Goal: Obtain resource: Obtain resource

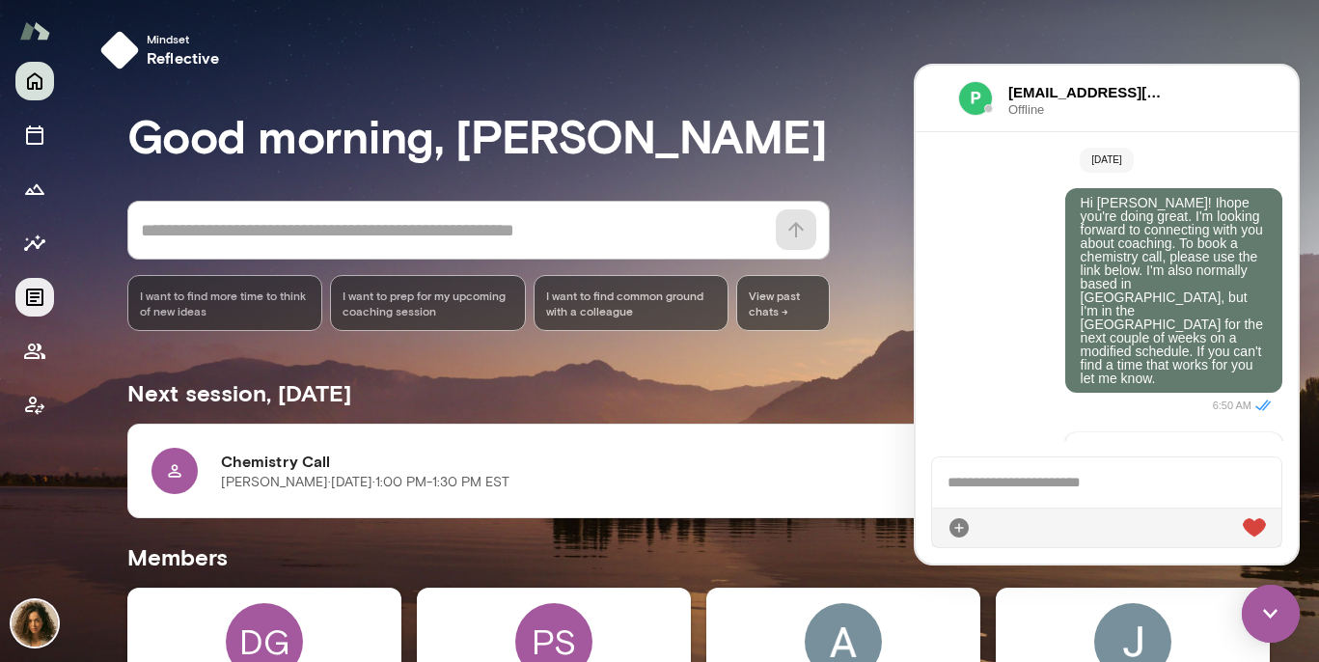
scroll to position [789, 0]
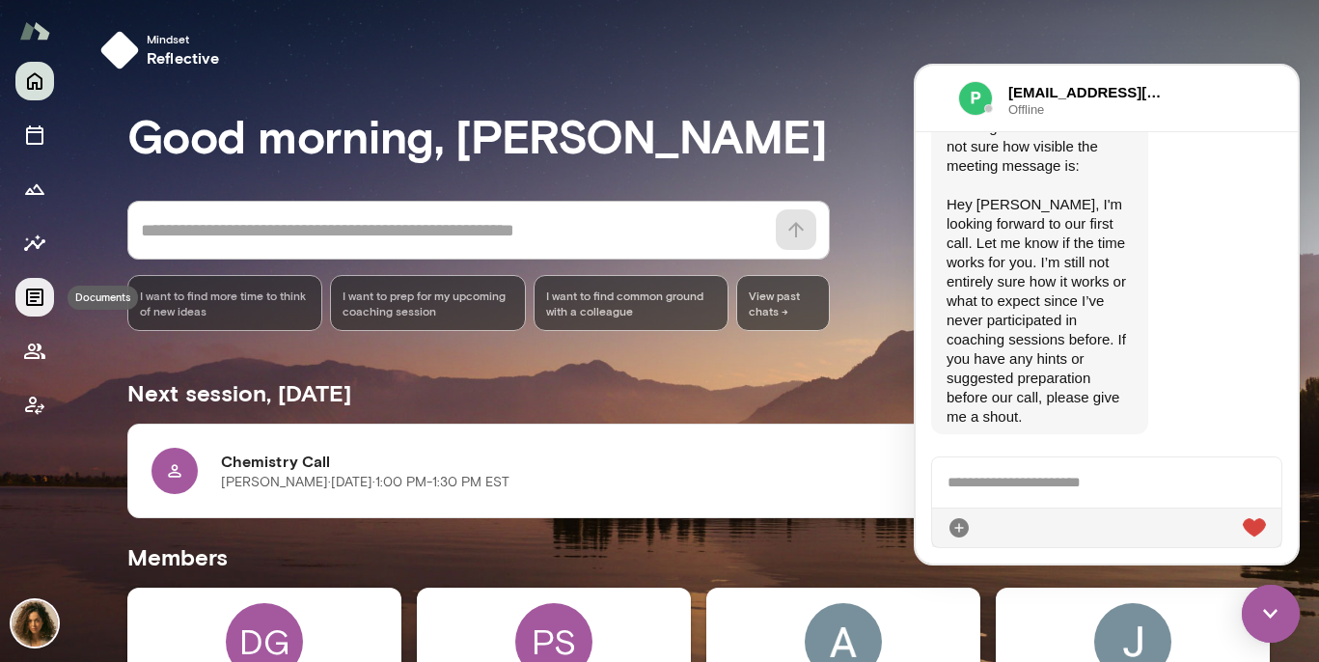
click at [41, 290] on icon "Documents" at bounding box center [34, 297] width 23 height 23
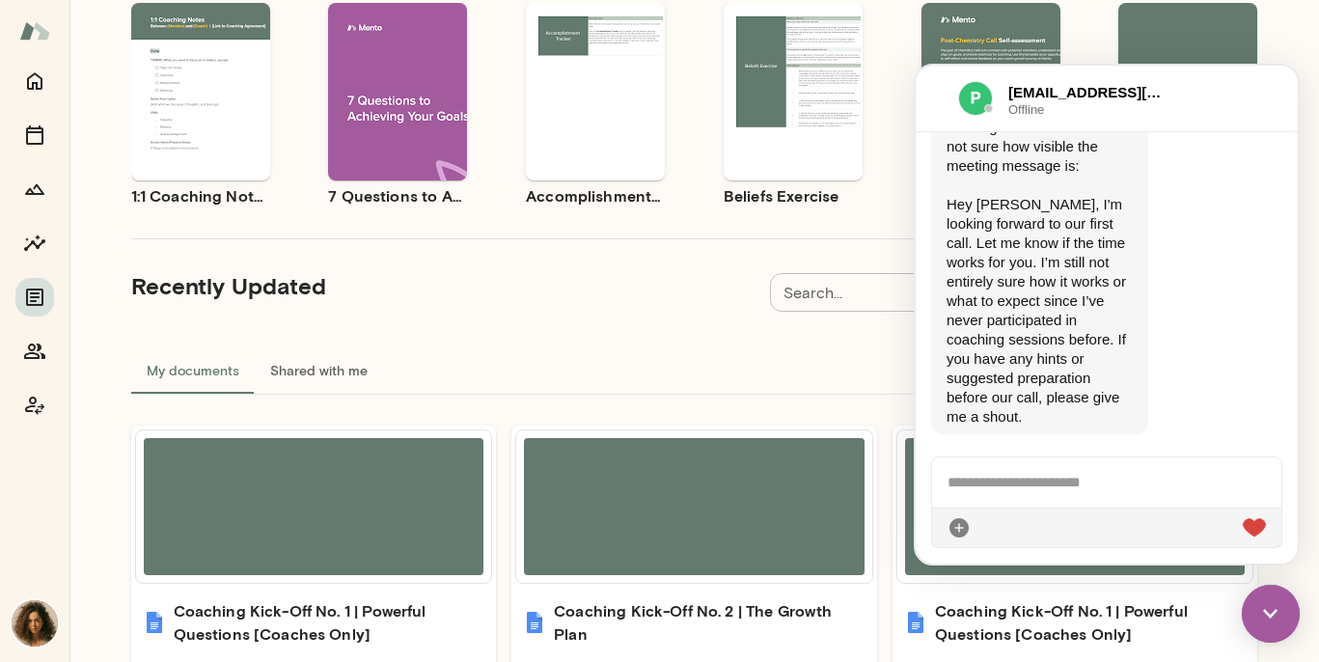
scroll to position [241, 0]
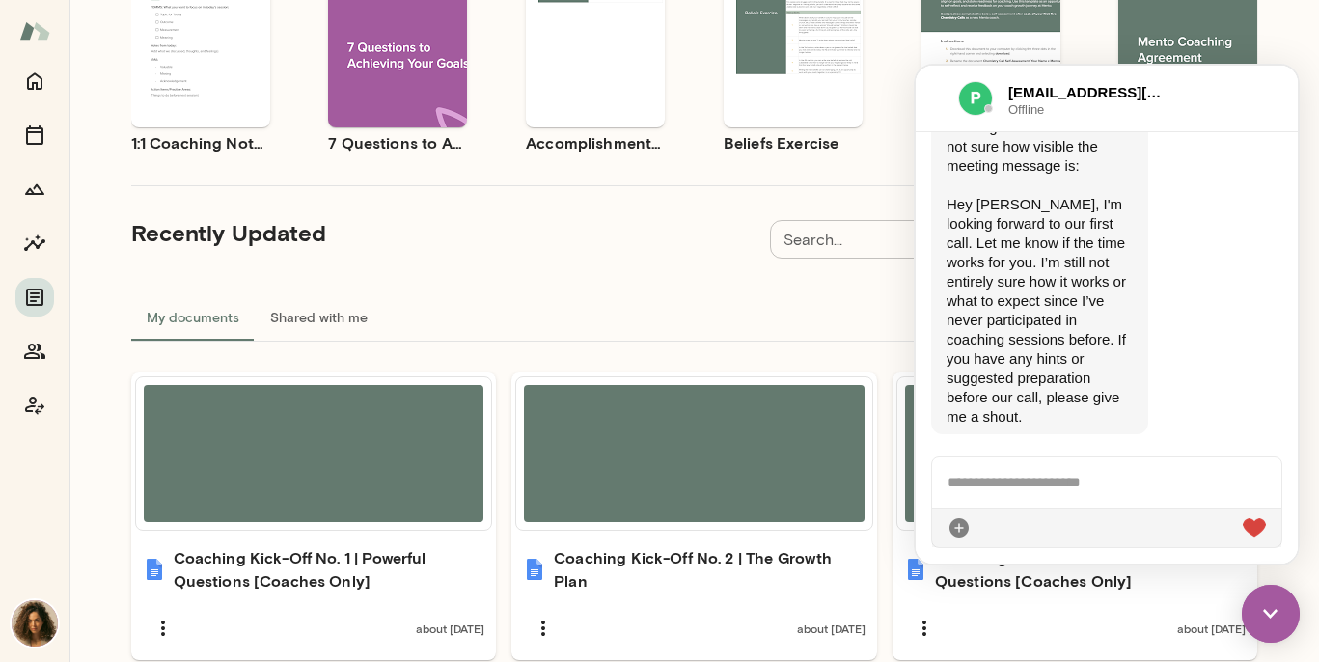
click at [1237, 103] on div "pawel.slowinski@whatnot.com Offline" at bounding box center [1107, 99] width 382 height 67
click at [1271, 631] on img at bounding box center [1271, 614] width 58 height 58
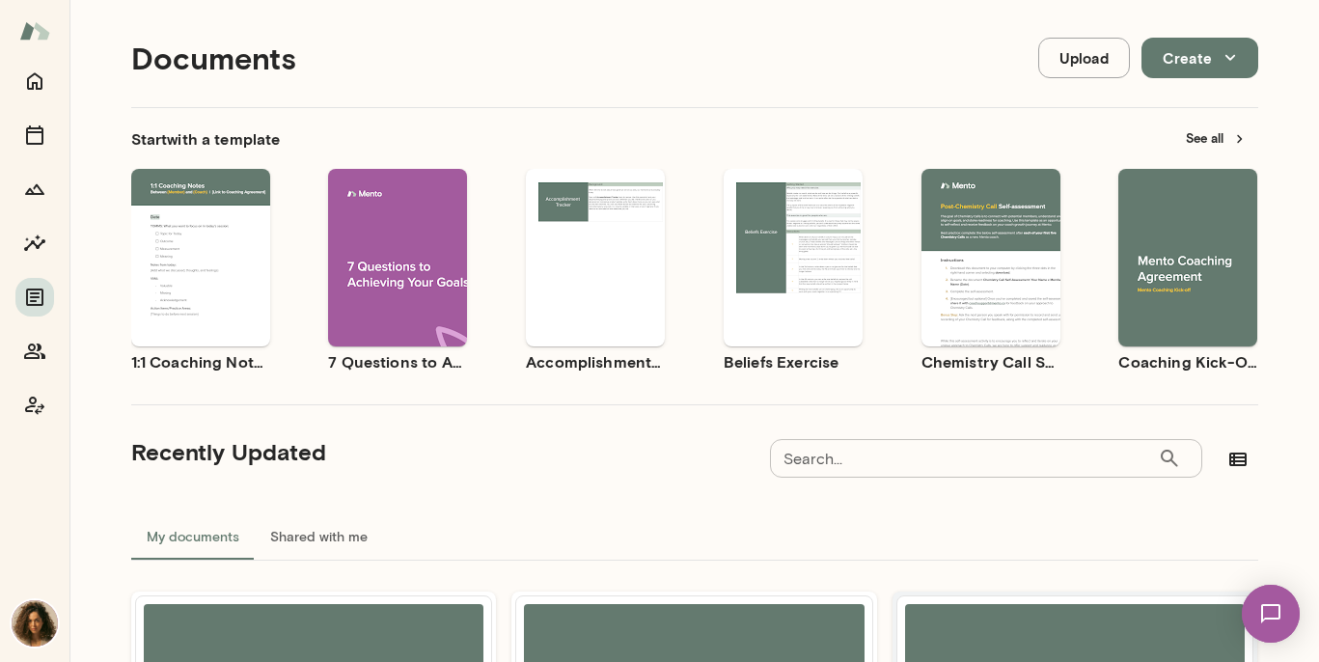
scroll to position [13, 0]
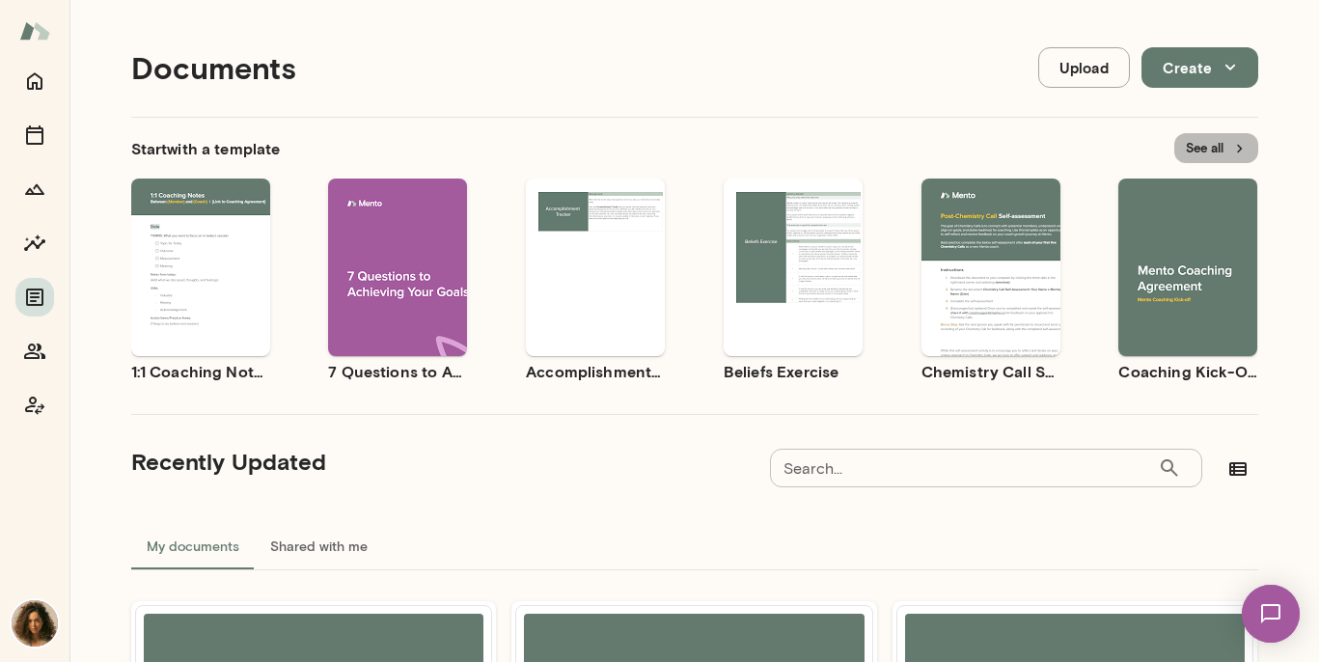
click at [1207, 160] on button "See all" at bounding box center [1216, 148] width 84 height 30
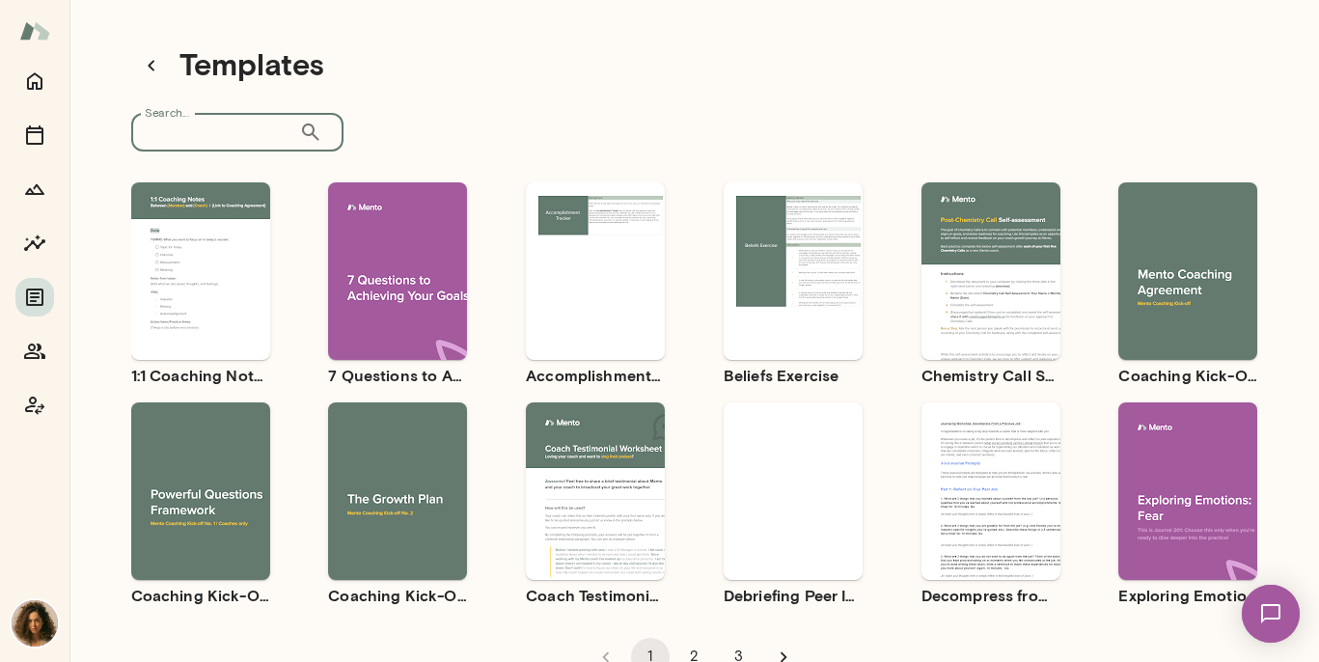
click at [199, 123] on input "Search..." at bounding box center [215, 132] width 168 height 39
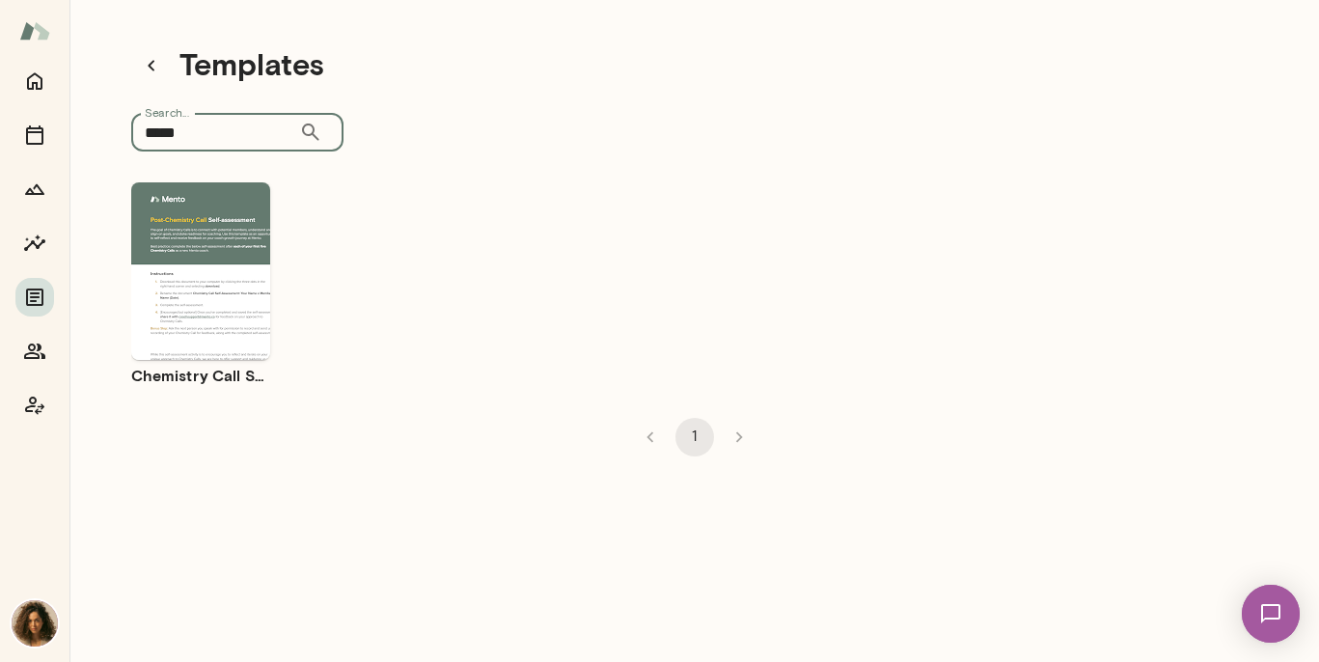
type input "*****"
click at [205, 260] on span "Use template" at bounding box center [212, 254] width 70 height 15
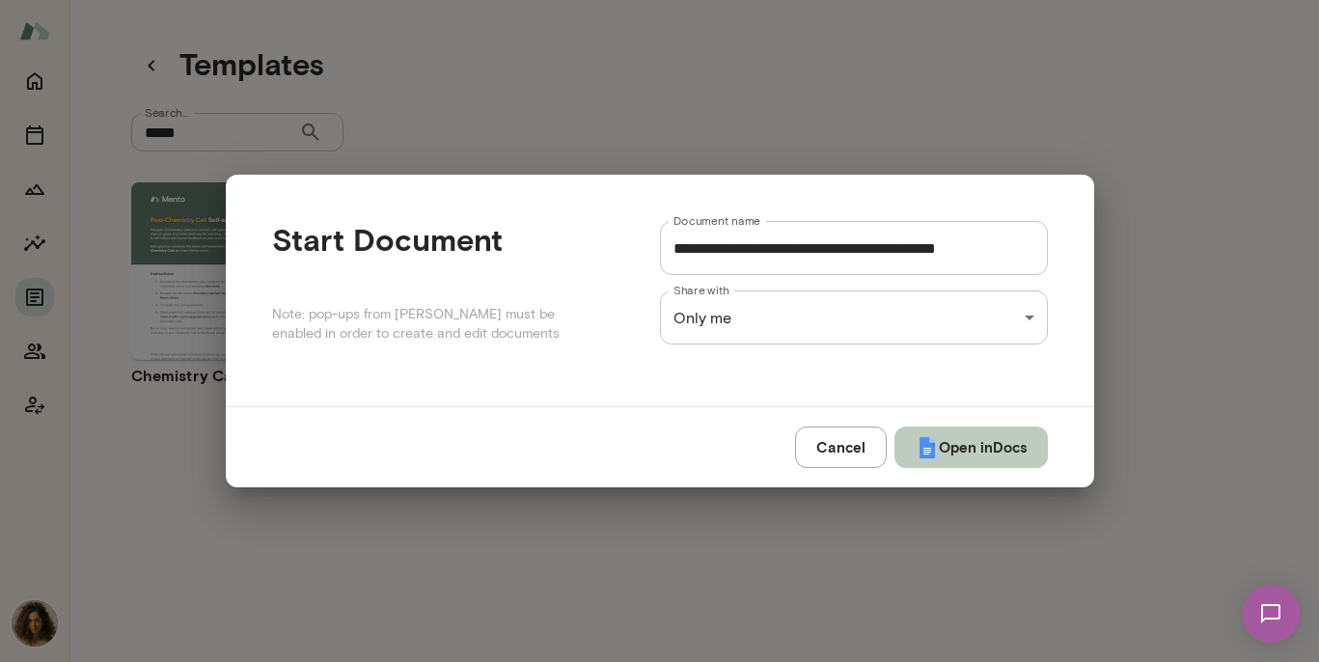
click at [957, 445] on button "Open in Docs" at bounding box center [970, 446] width 153 height 41
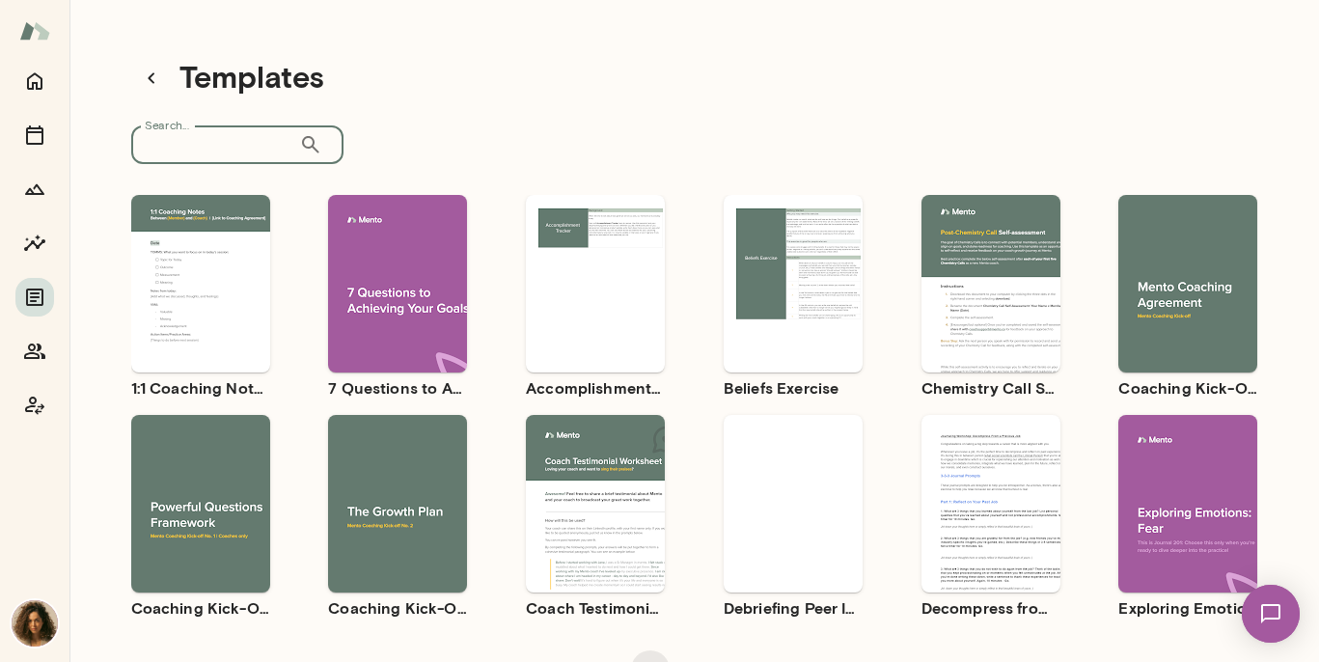
click at [235, 134] on input "Search..." at bounding box center [215, 144] width 168 height 39
type input "*********"
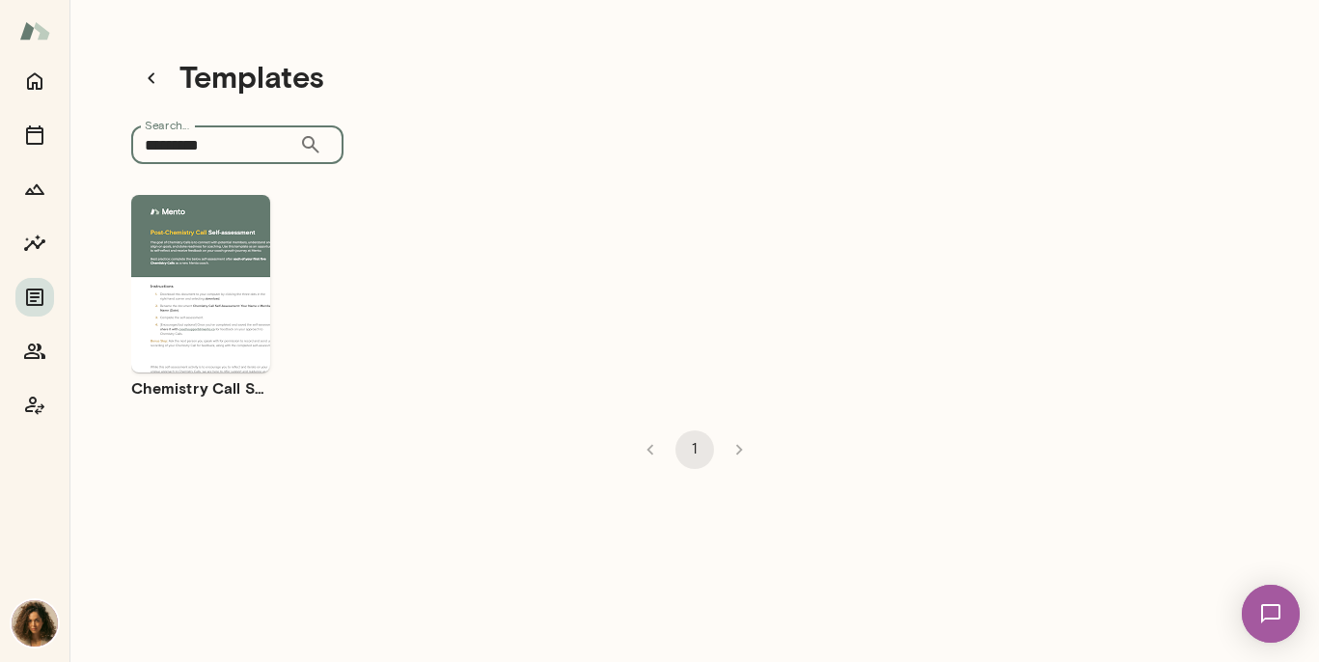
click at [229, 157] on input "*********" at bounding box center [215, 144] width 168 height 39
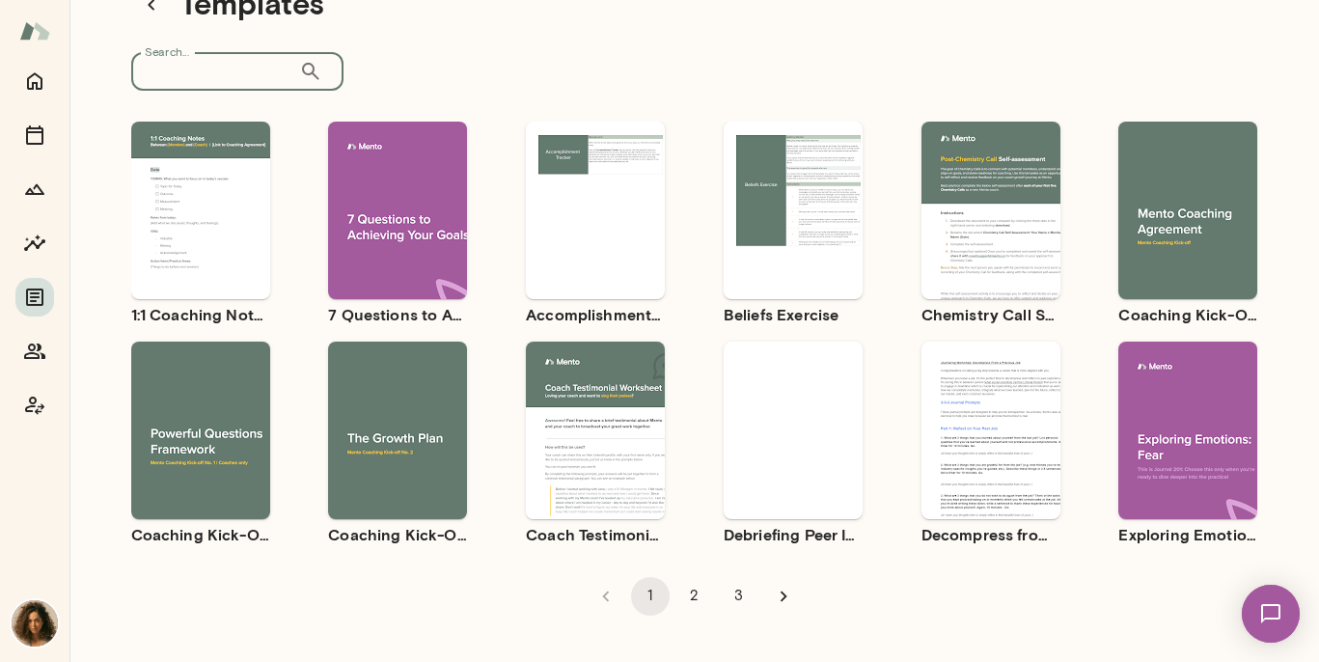
scroll to position [70, 0]
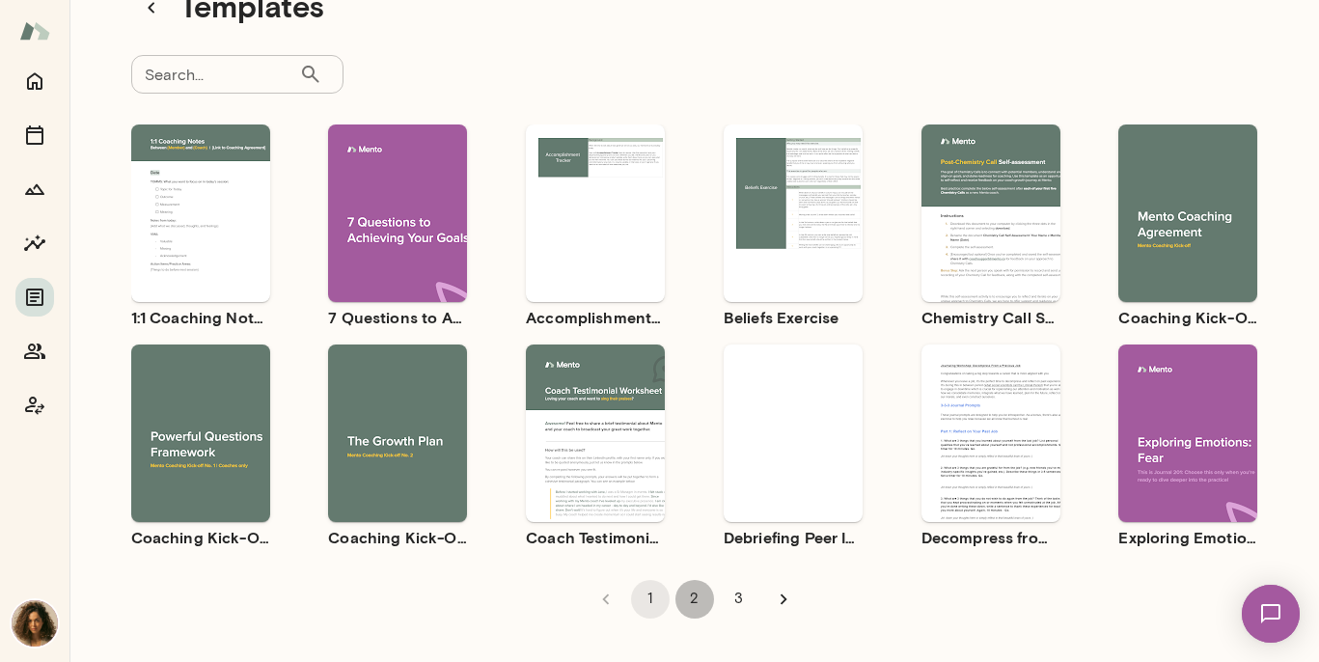
click at [700, 593] on button "2" at bounding box center [694, 599] width 39 height 39
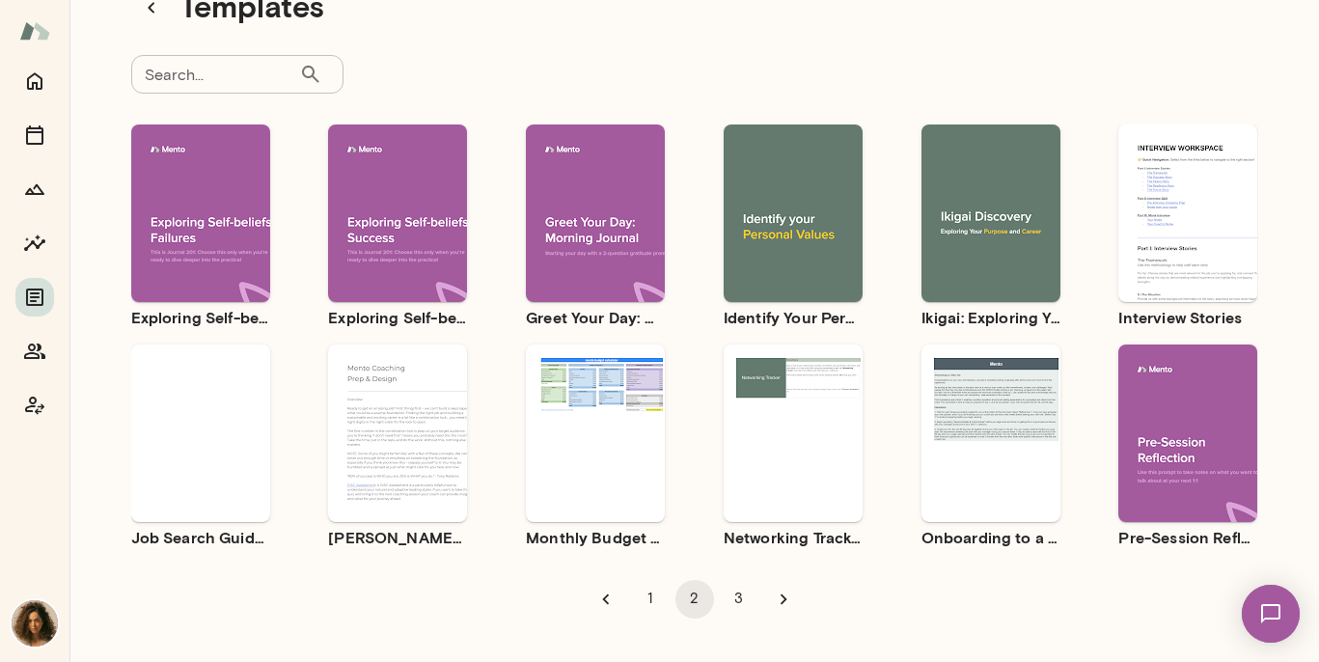
click at [740, 600] on button "3" at bounding box center [739, 599] width 39 height 39
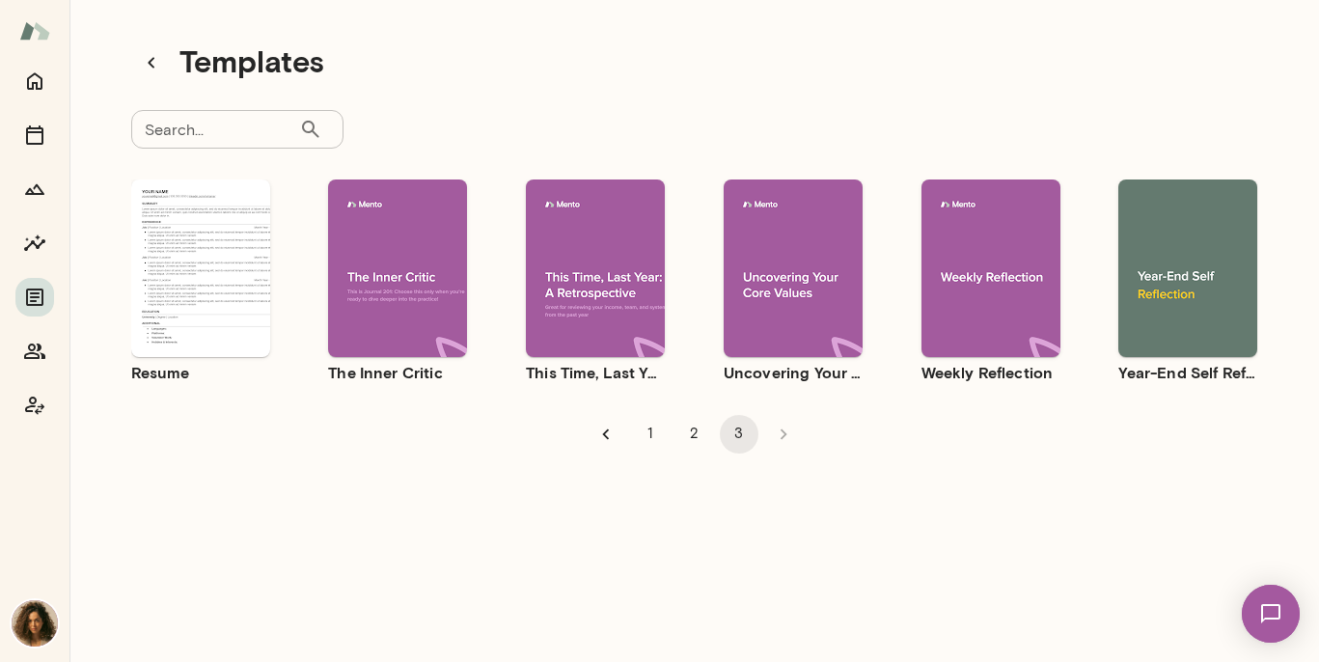
scroll to position [15, 0]
click at [40, 302] on icon "Documents" at bounding box center [34, 297] width 23 height 23
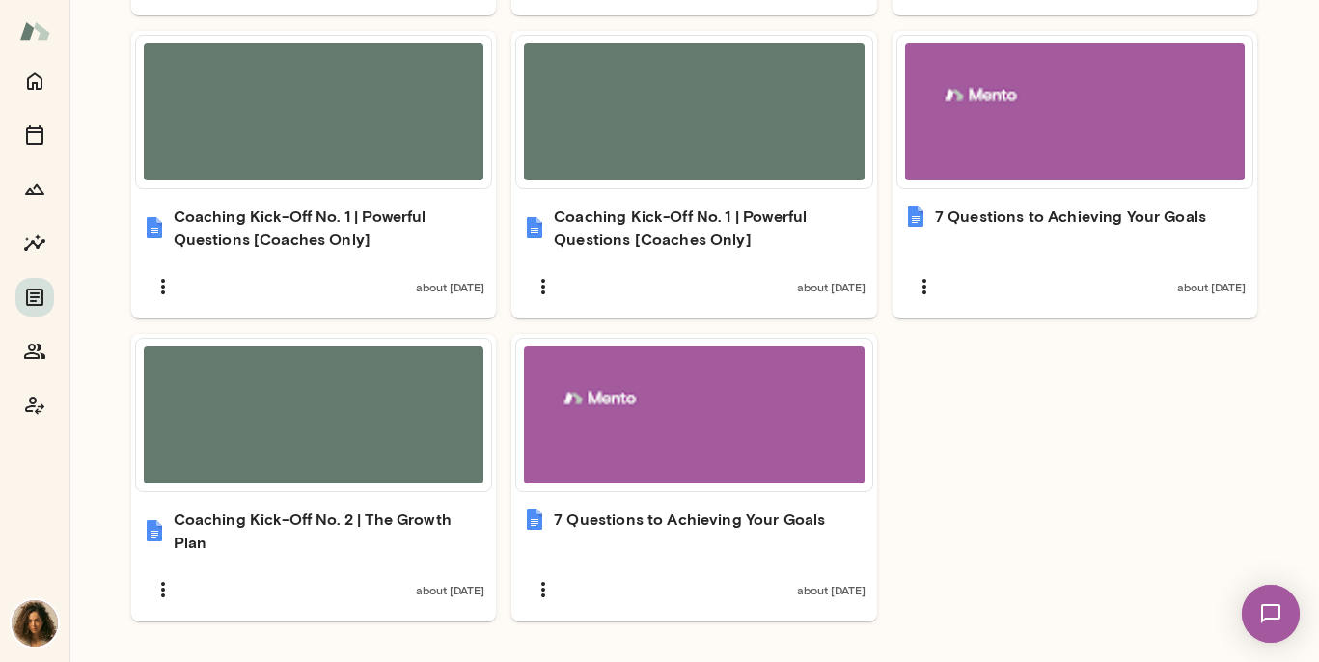
scroll to position [885, 0]
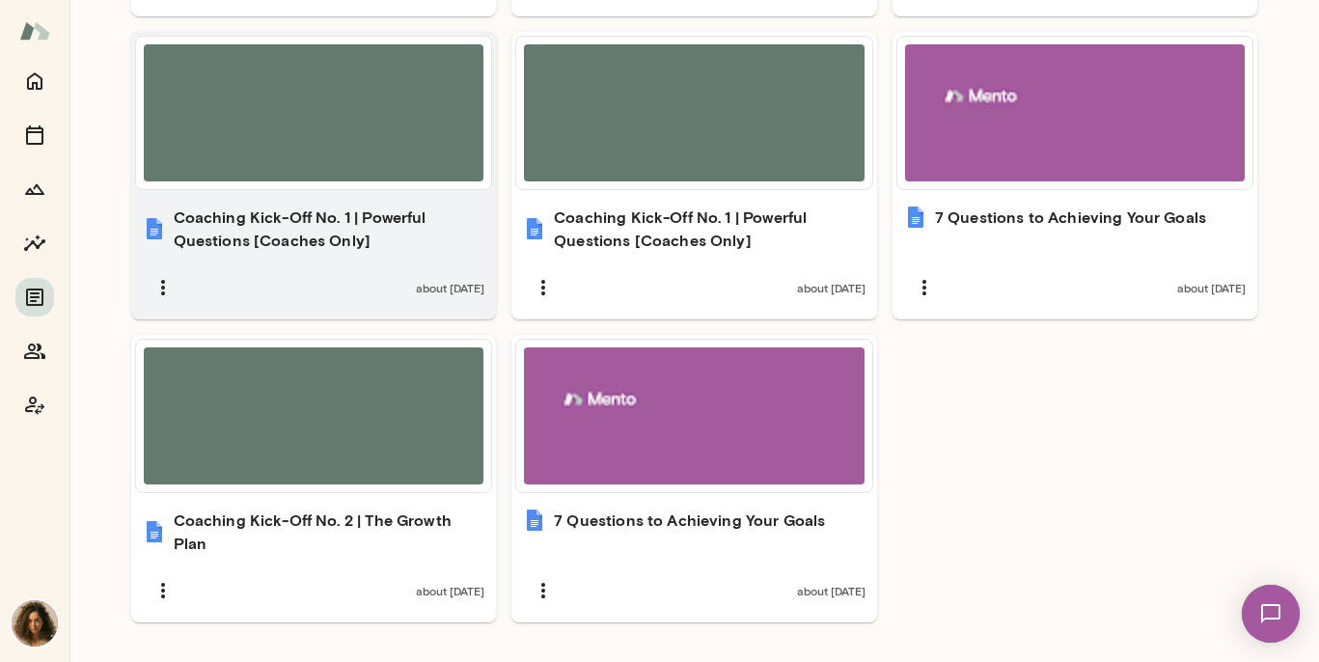
click at [291, 217] on h6 "Coaching Kick-Off No. 1 | Powerful Questions [Coaches Only]" at bounding box center [330, 228] width 312 height 46
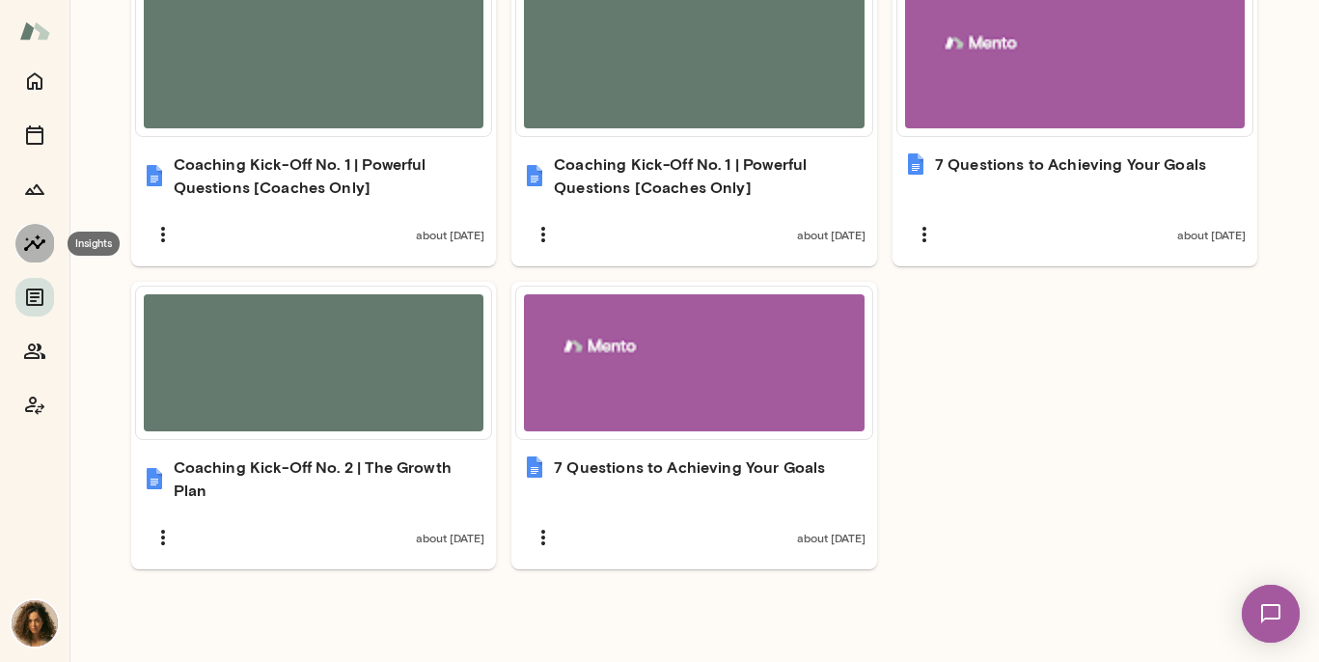
click at [25, 225] on button "Insights" at bounding box center [34, 243] width 39 height 39
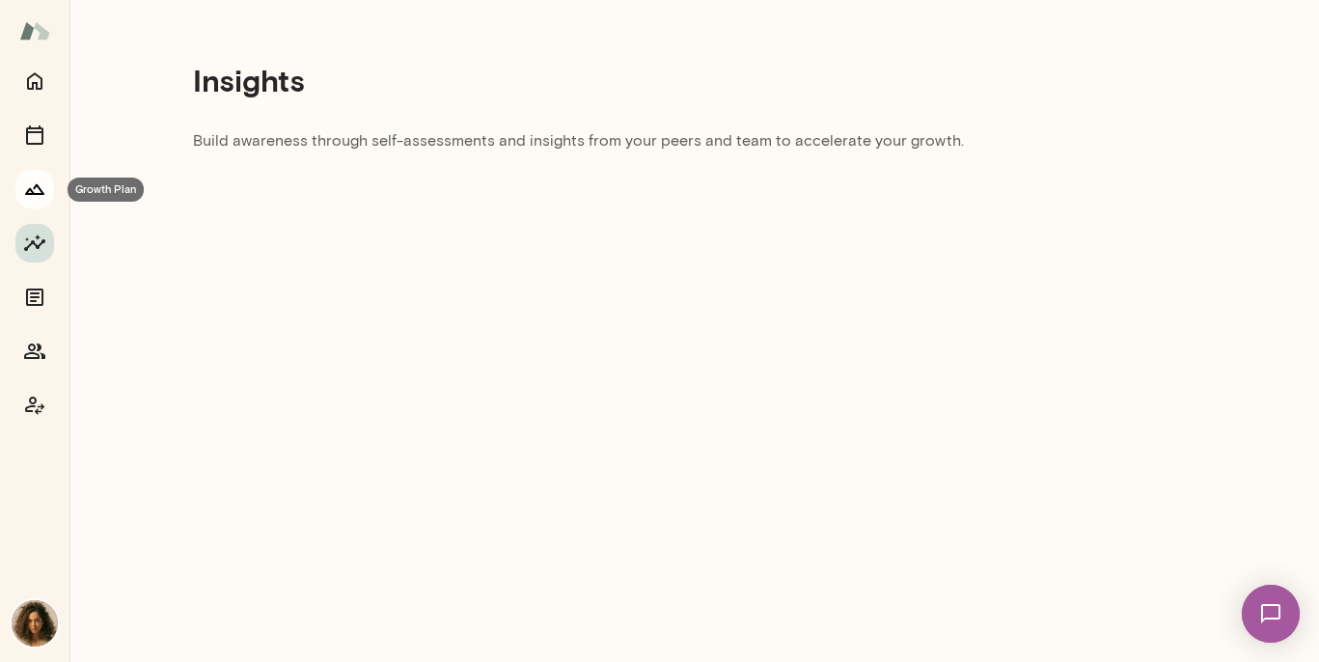
click at [29, 173] on button "Growth Plan" at bounding box center [34, 189] width 39 height 39
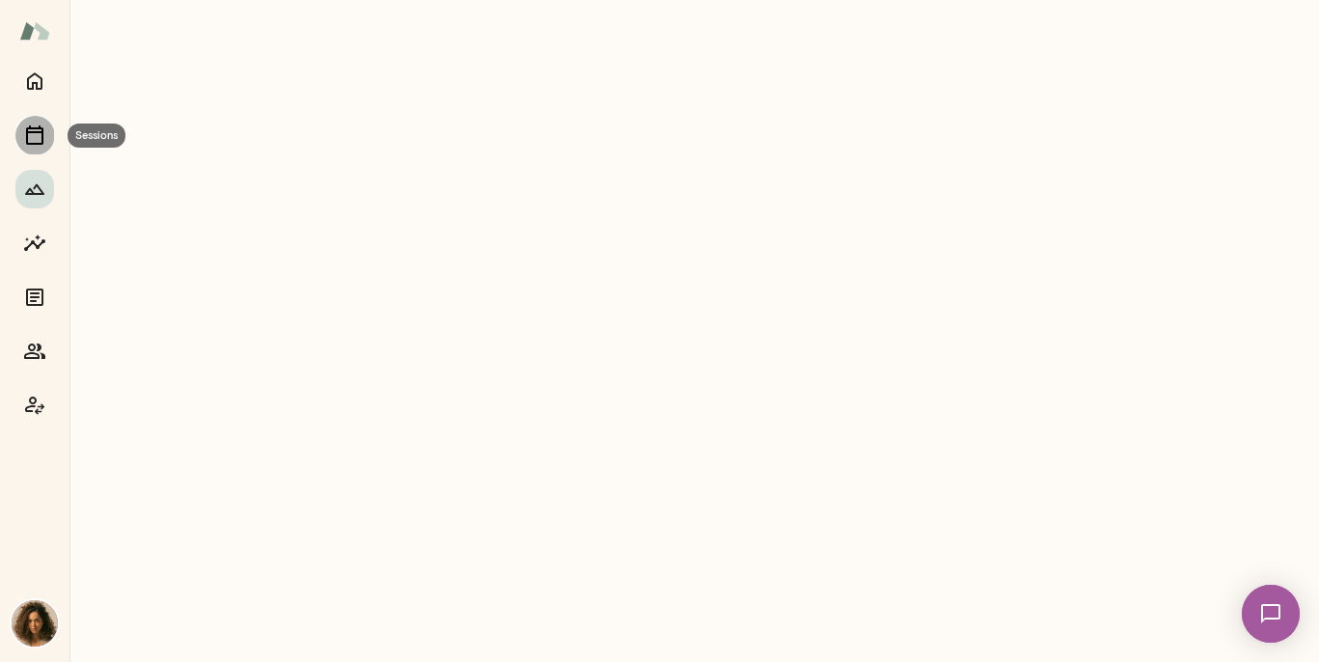
click at [39, 132] on icon "Sessions" at bounding box center [34, 134] width 17 height 19
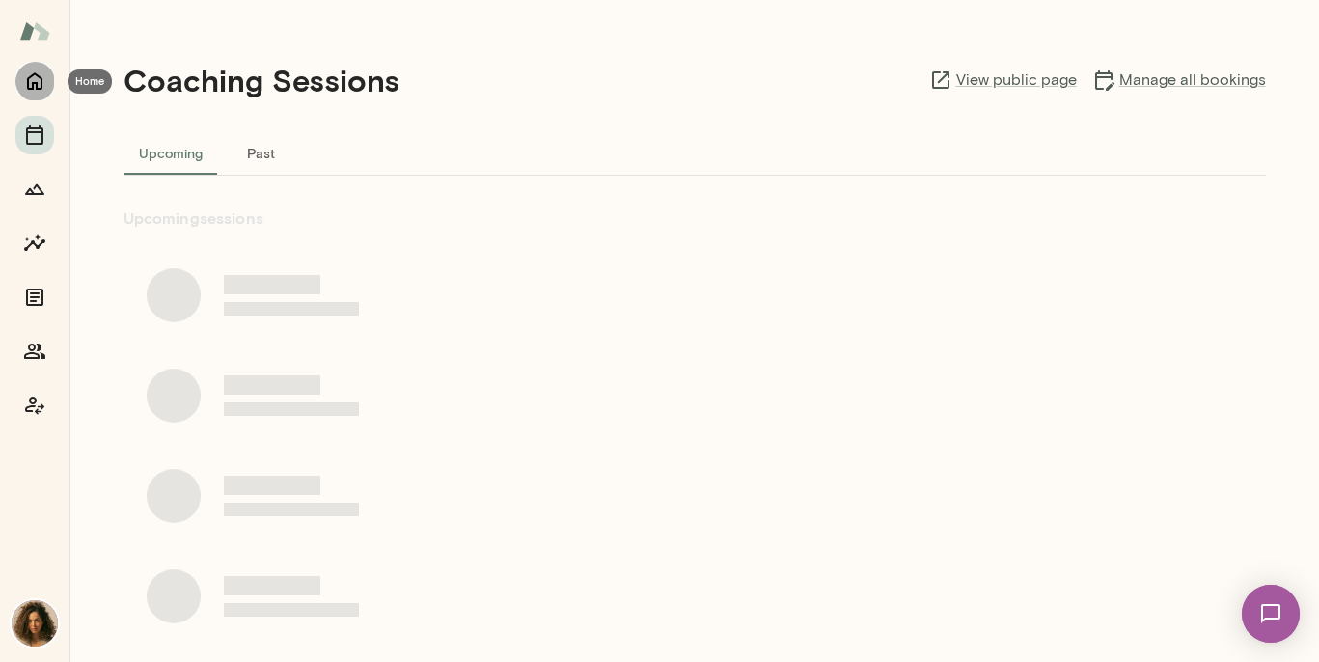
click at [31, 83] on icon "Home" at bounding box center [34, 80] width 23 height 23
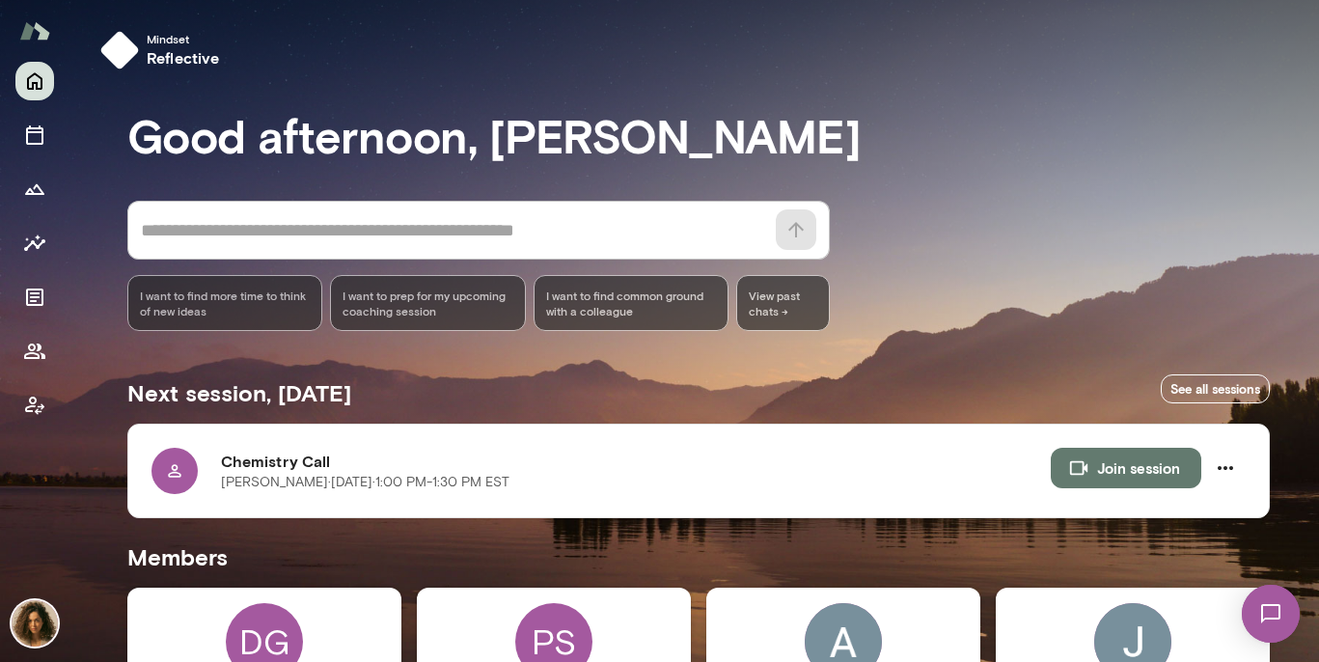
click at [38, 30] on img at bounding box center [34, 31] width 31 height 37
click at [41, 391] on button "Client app" at bounding box center [34, 405] width 39 height 39
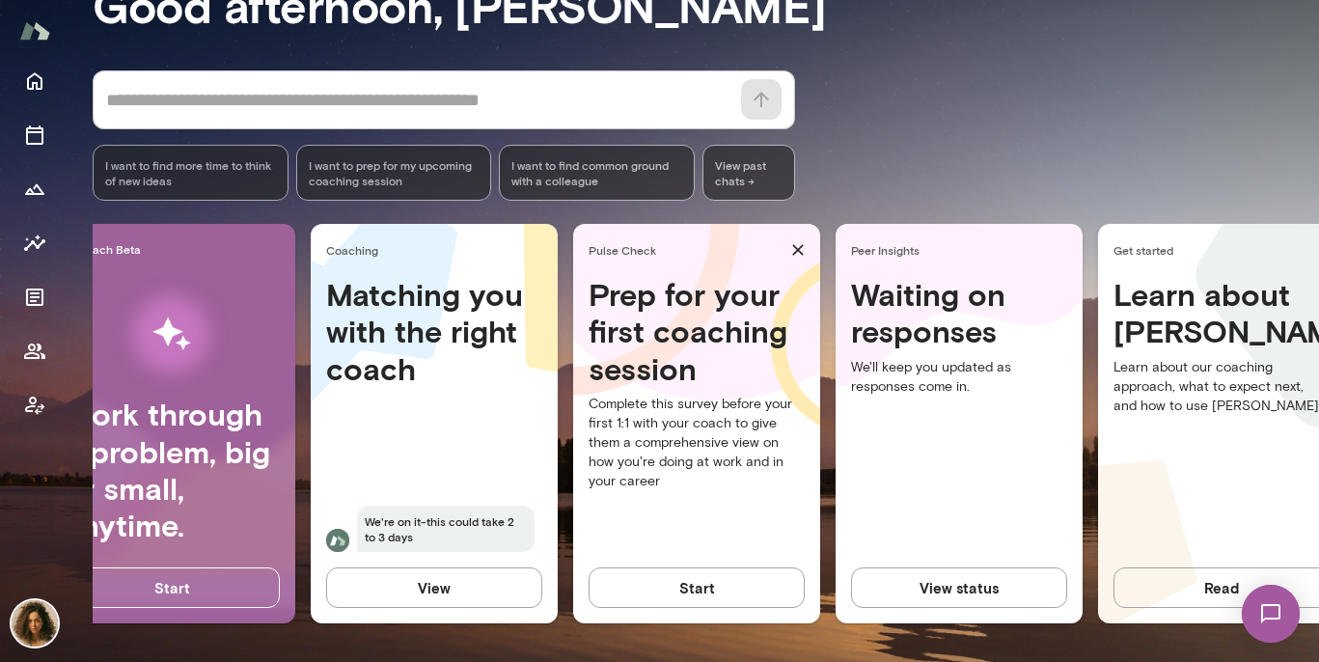
scroll to position [0, 124]
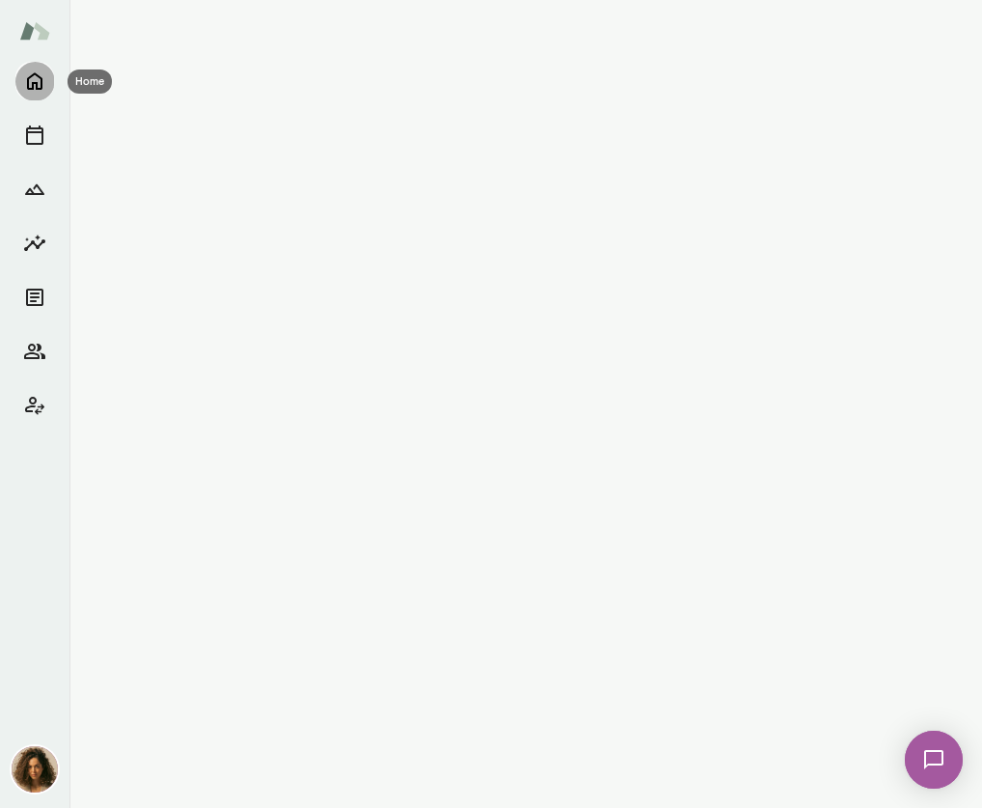
click at [22, 79] on button "Home" at bounding box center [34, 81] width 39 height 39
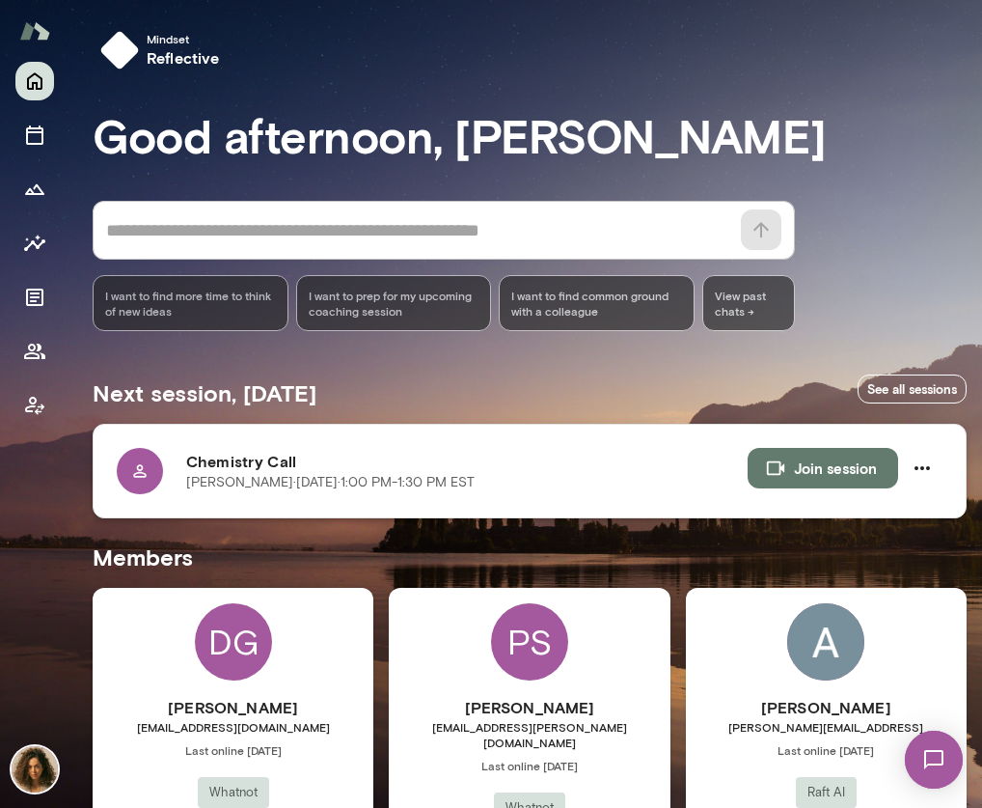
scroll to position [90, 0]
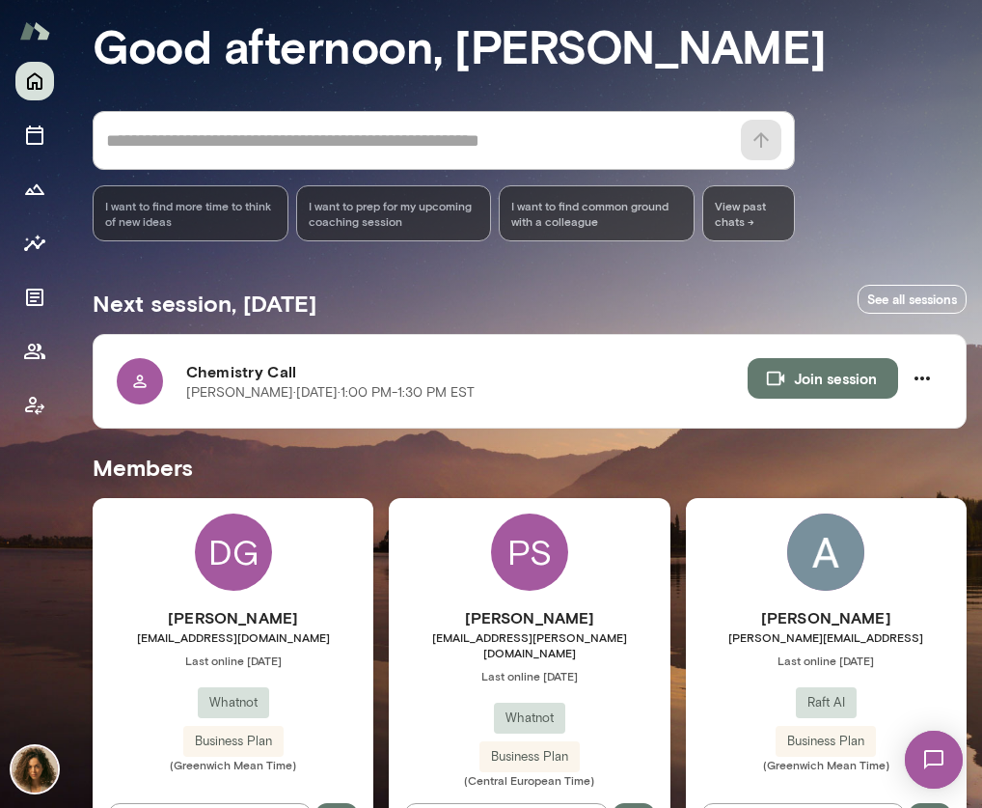
click at [240, 589] on div "DG Declan Gordon declan@whatnot.com Last online August 21 Whatnot Business Plan…" at bounding box center [233, 678] width 281 height 361
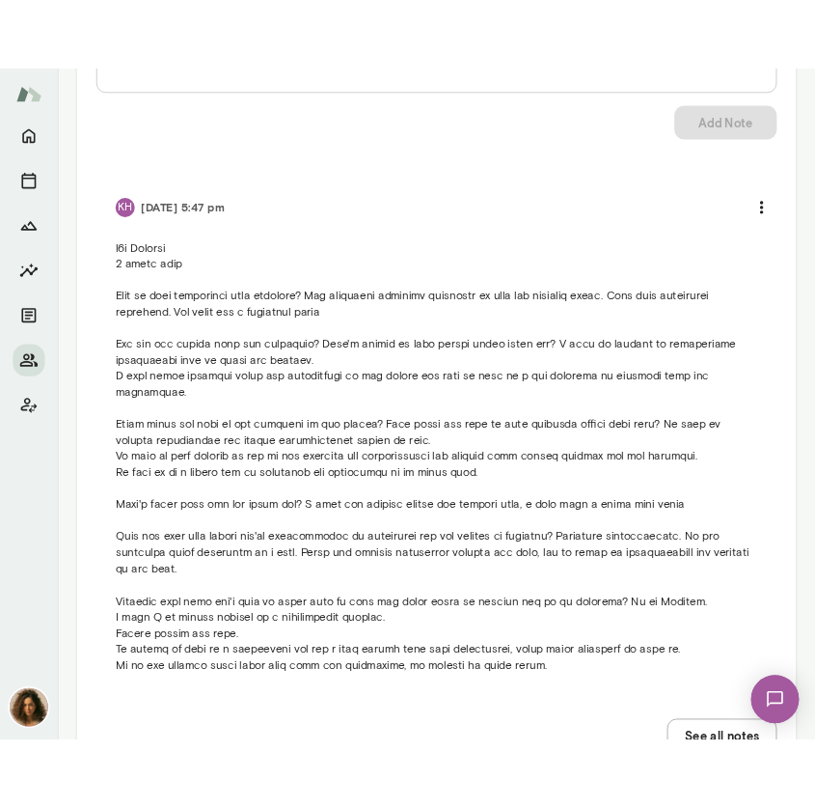
scroll to position [1755, 0]
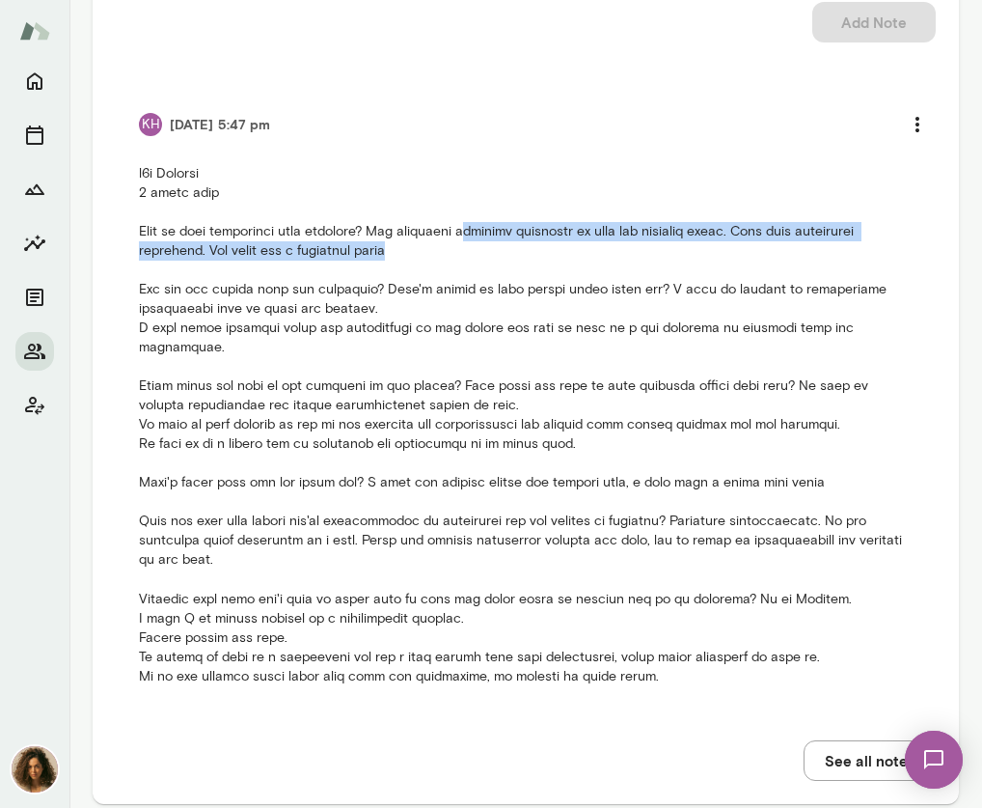
drag, startPoint x: 496, startPoint y: 249, endPoint x: 479, endPoint y: 231, distance: 25.3
click at [479, 231] on p at bounding box center [526, 424] width 774 height 521
